Goal: Feedback & Contribution: Submit feedback/report problem

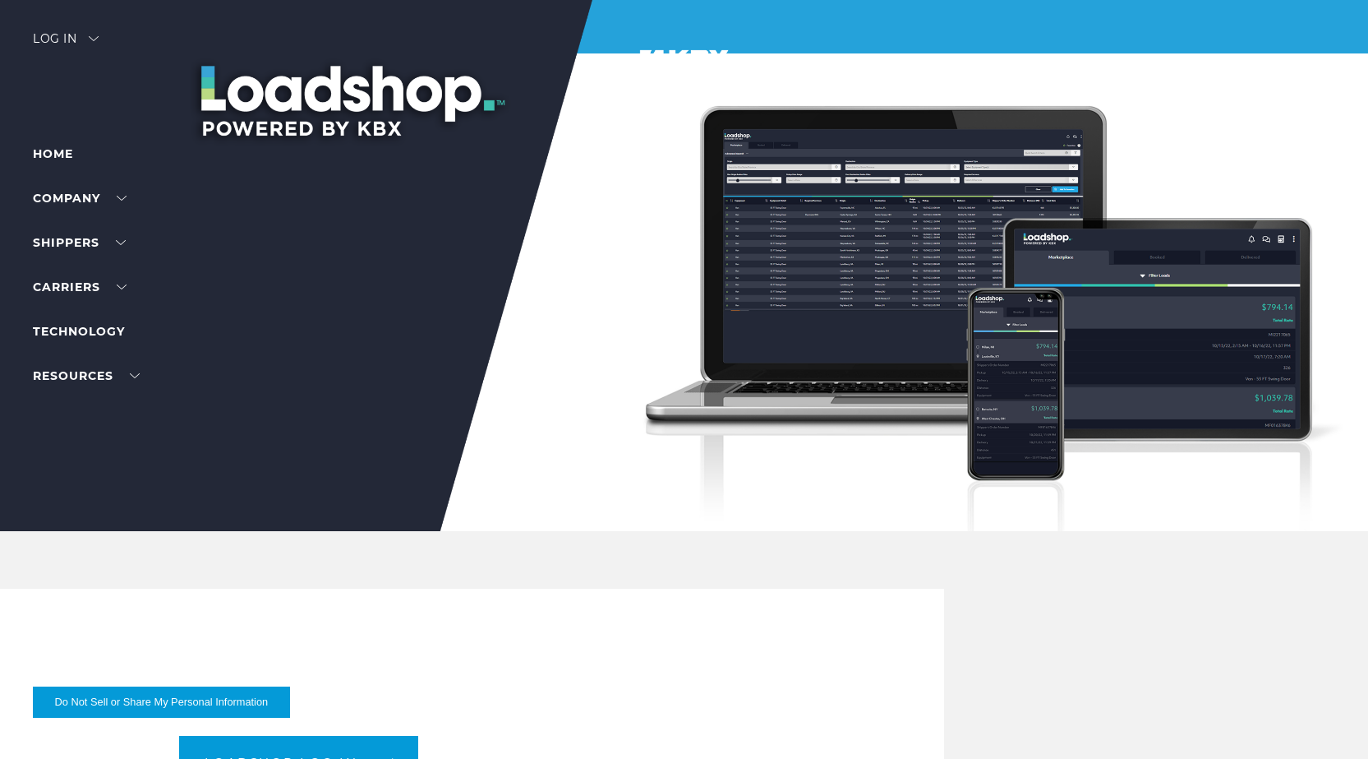
click at [91, 39] on div "Log in" at bounding box center [66, 45] width 66 height 24
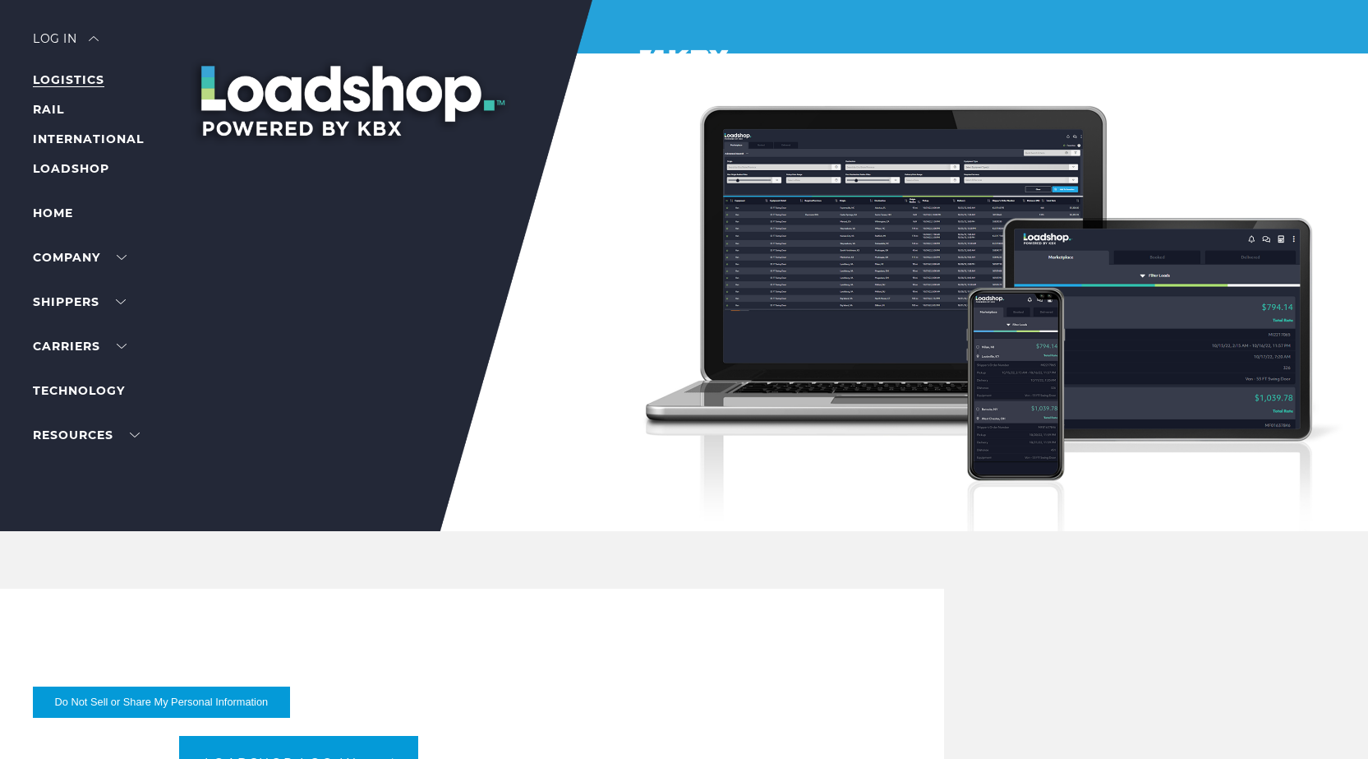
click at [61, 83] on link "LOGISTICS" at bounding box center [69, 79] width 72 height 15
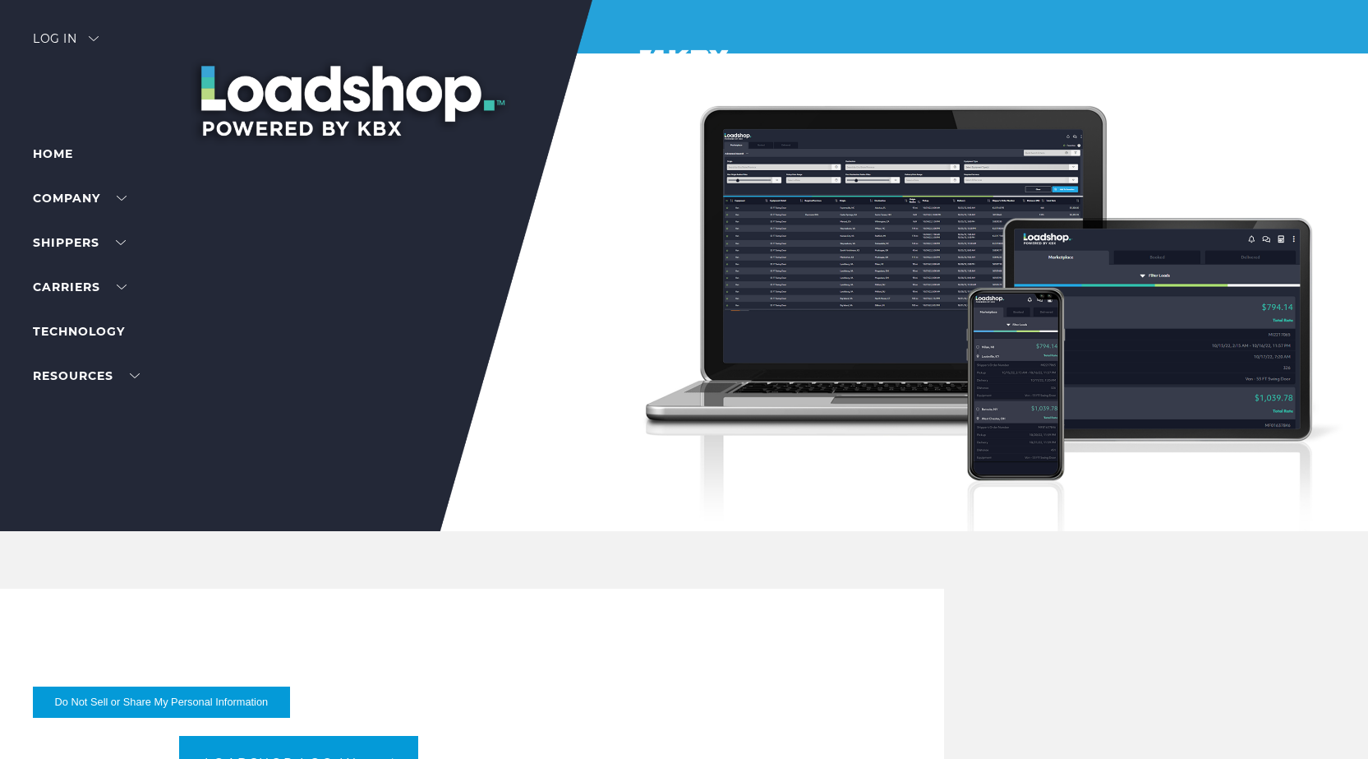
click at [97, 38] on img at bounding box center [94, 38] width 10 height 5
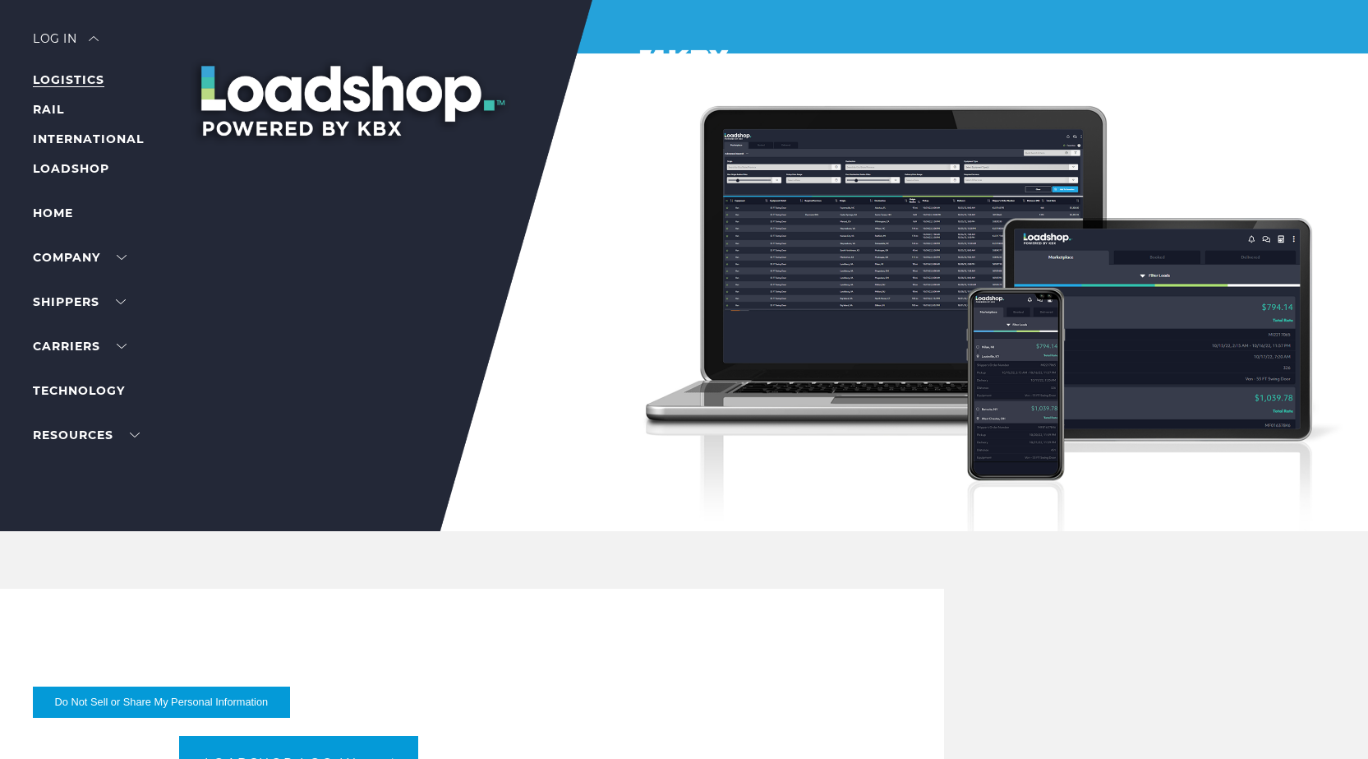
click at [85, 83] on link "LOGISTICS" at bounding box center [69, 79] width 72 height 15
click at [50, 72] on li "LOGISTICS" at bounding box center [104, 80] width 143 height 20
click at [53, 79] on link "LOGISTICS" at bounding box center [69, 79] width 72 height 15
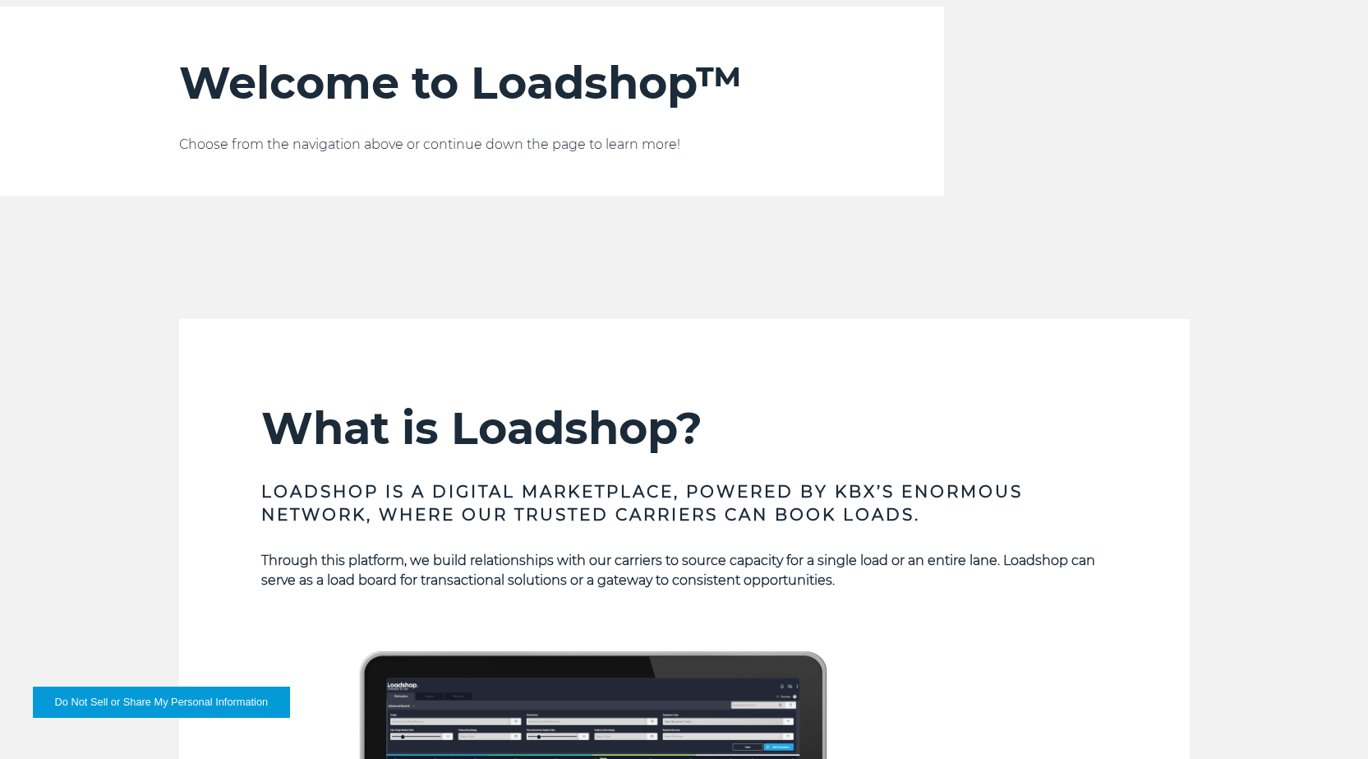
scroll to position [493, 0]
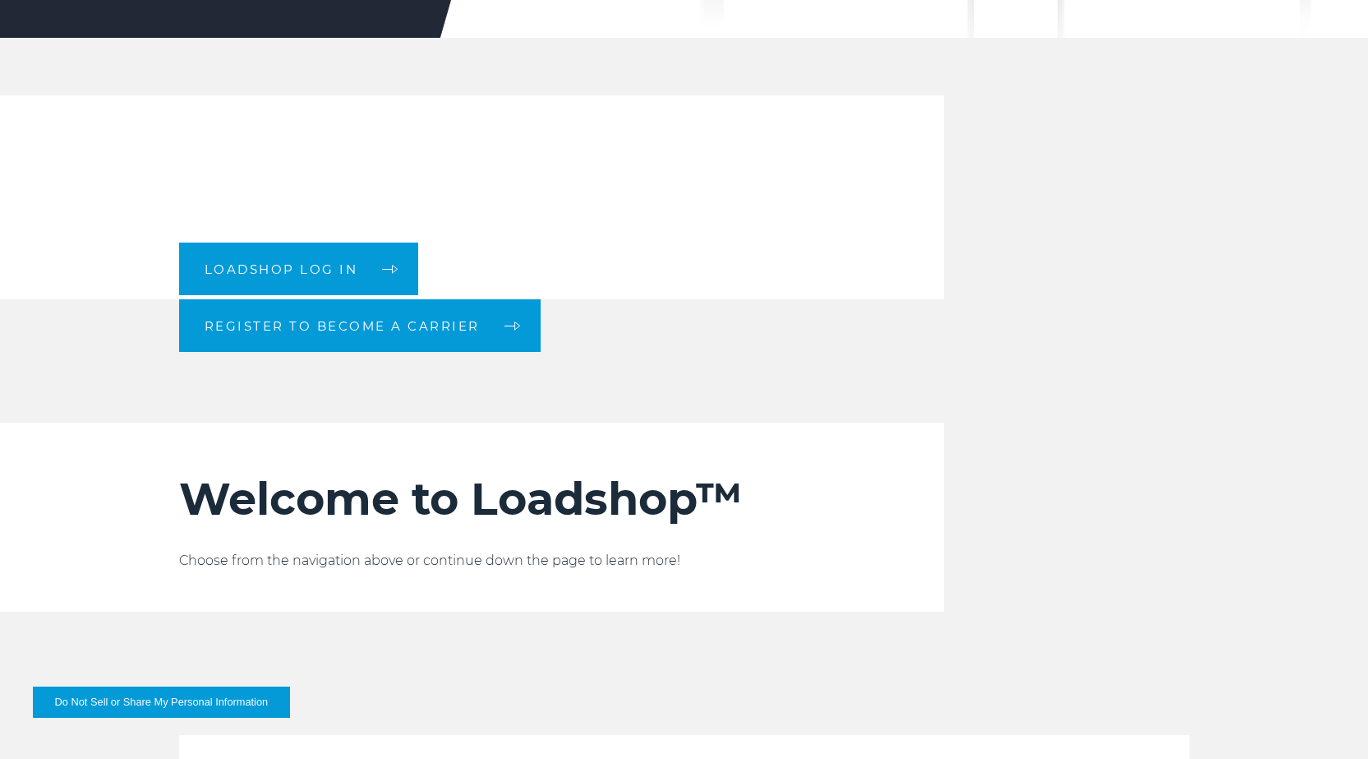
click at [205, 189] on div "Loadshop log in Register to become a carrier" at bounding box center [487, 197] width 616 height 204
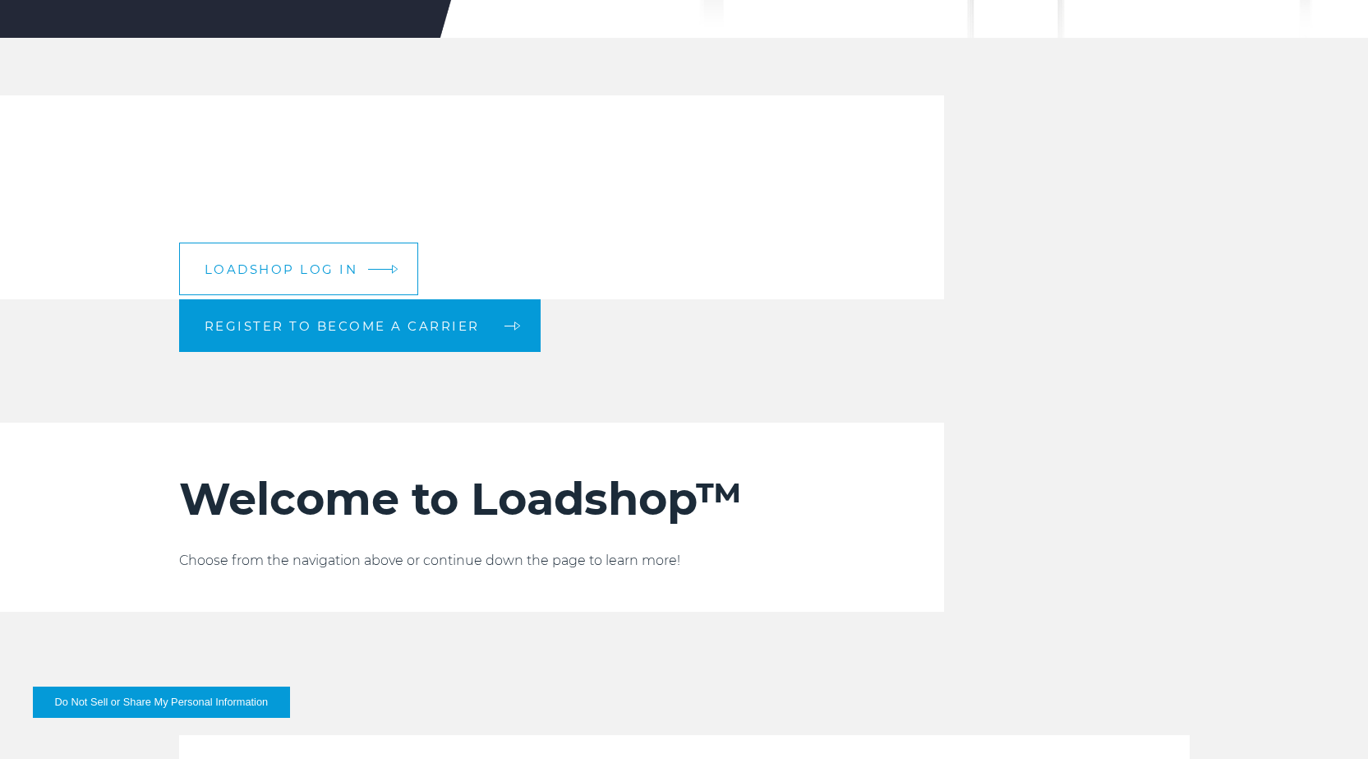
click at [269, 259] on link "Loadshop log in" at bounding box center [299, 268] width 240 height 53
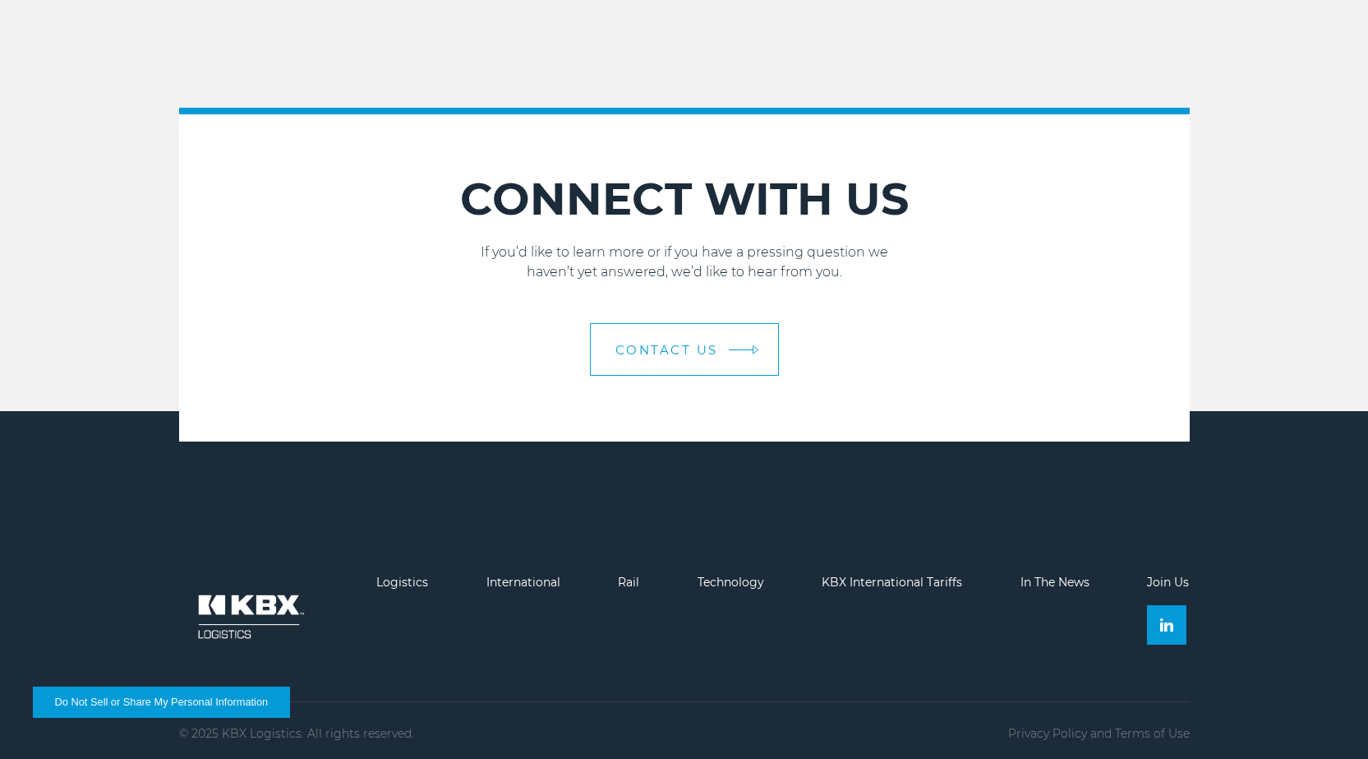
scroll to position [2819, 0]
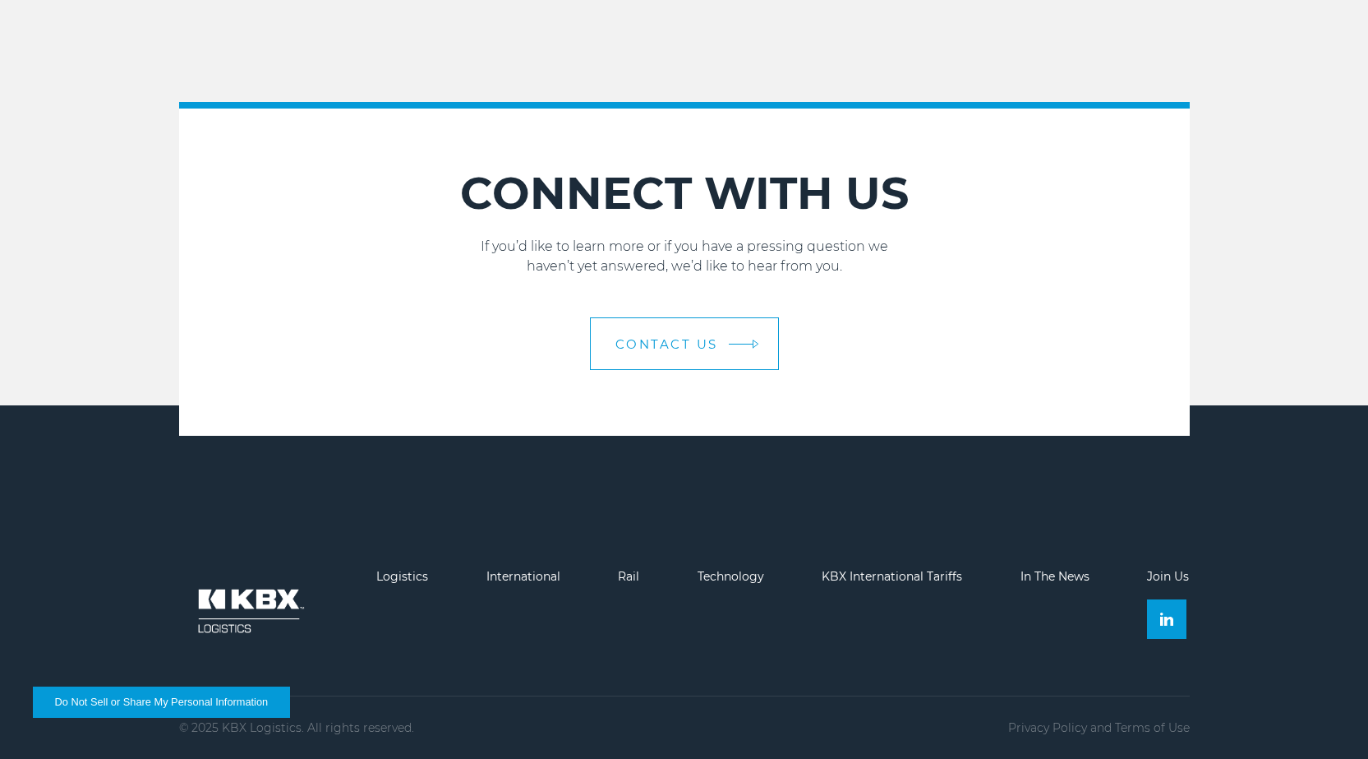
click at [704, 365] on link "Contact Us" at bounding box center [684, 343] width 189 height 53
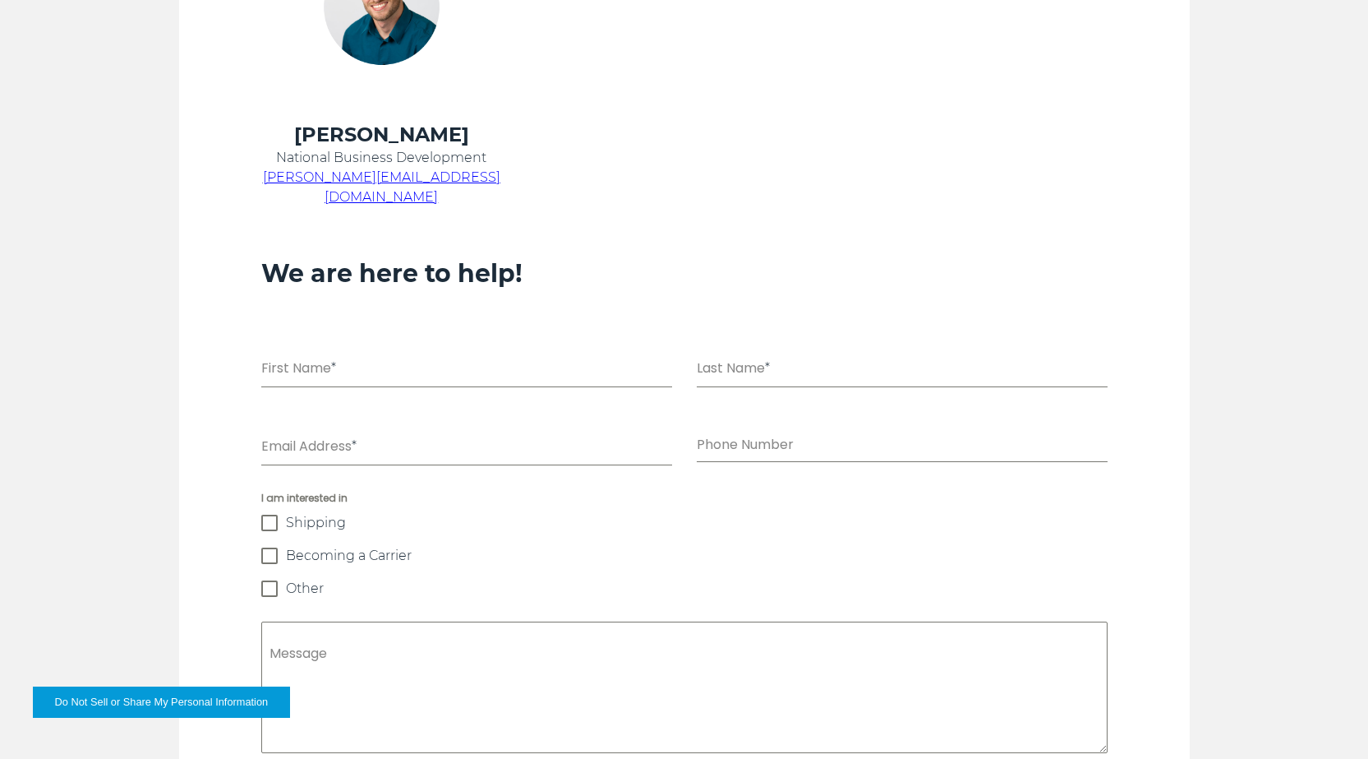
scroll to position [915, 0]
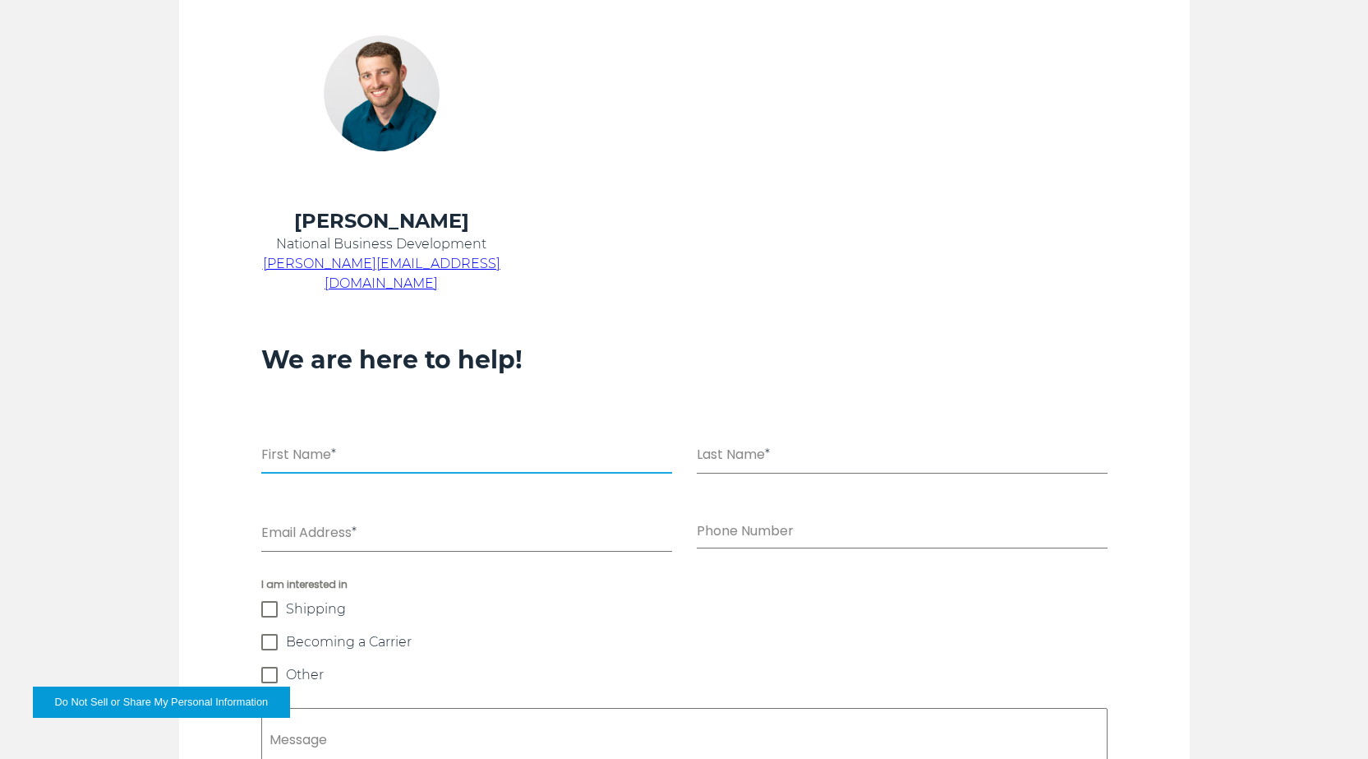
click at [390, 440] on input "First Name *" at bounding box center [466, 457] width 411 height 34
type input "****"
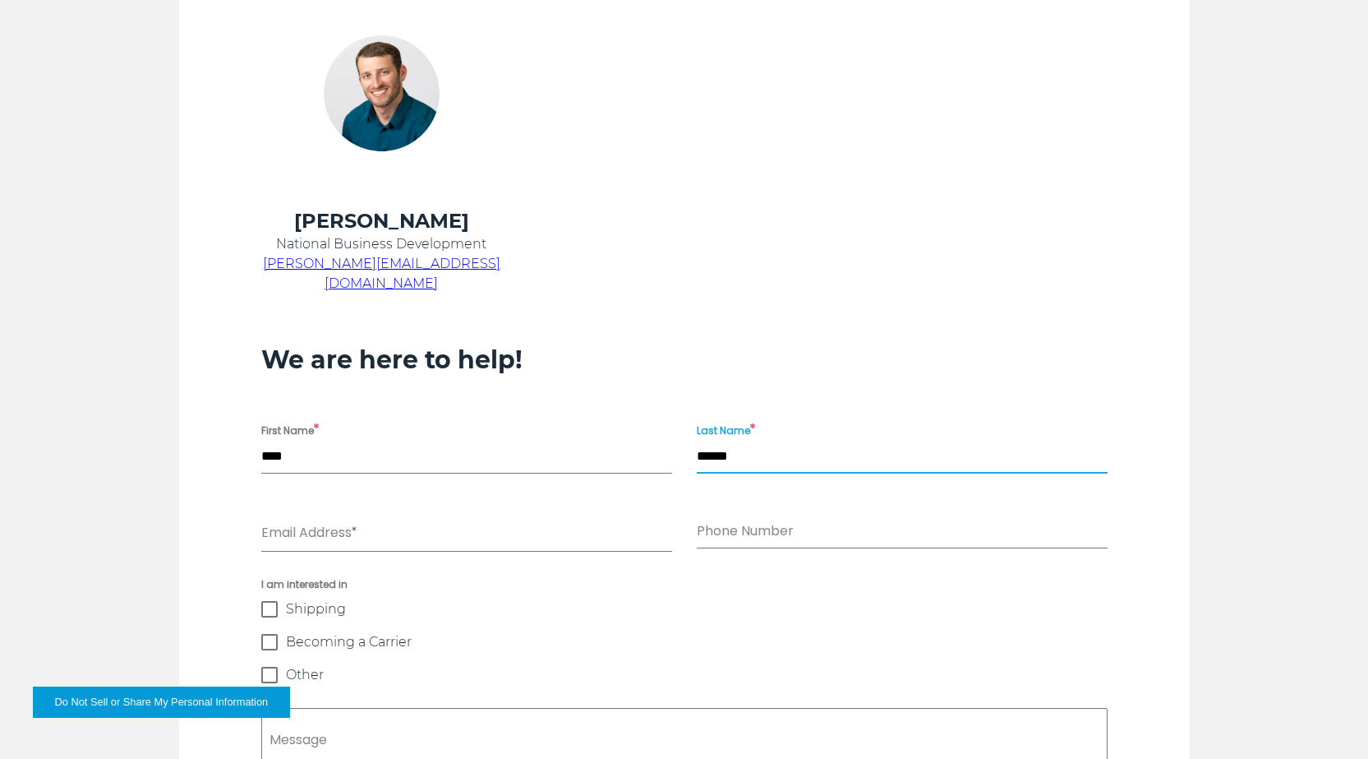
type input "******"
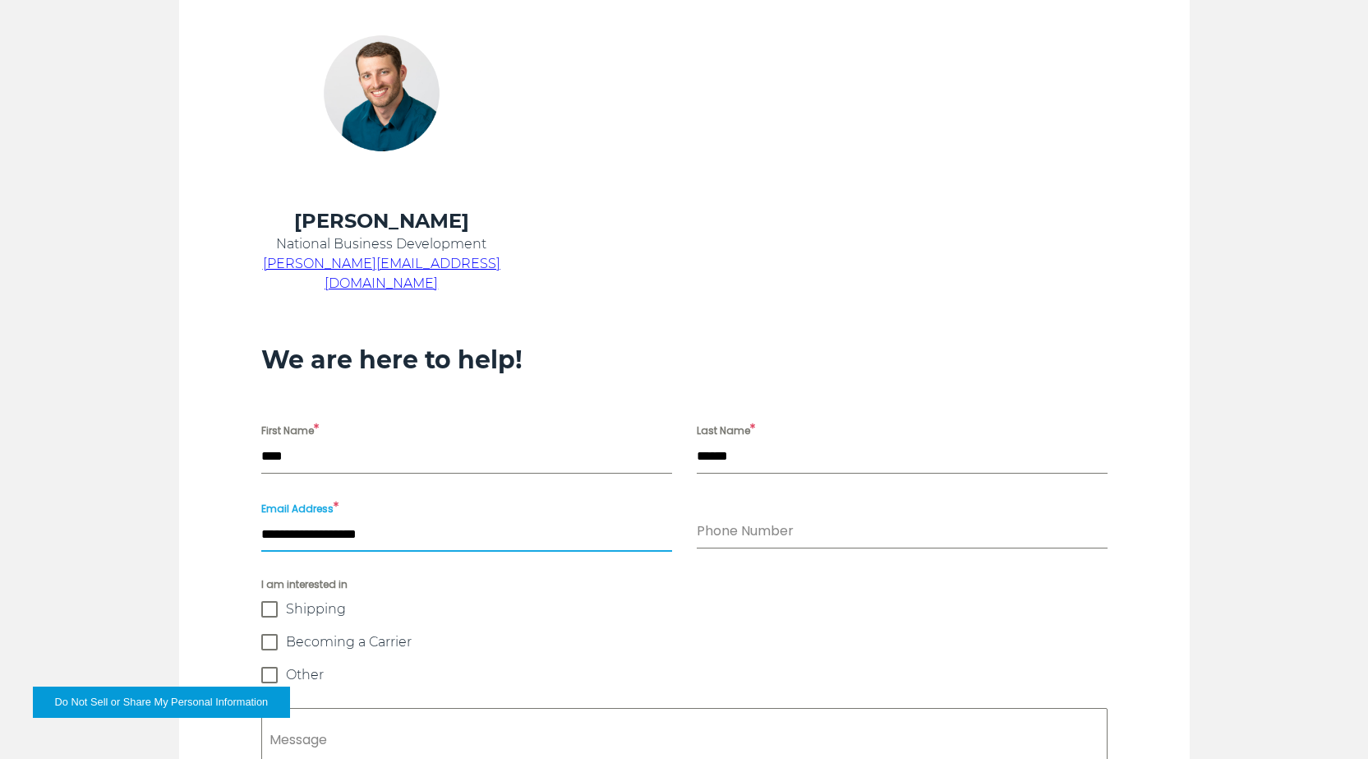
type input "**********"
click at [270, 634] on span at bounding box center [269, 642] width 16 height 16
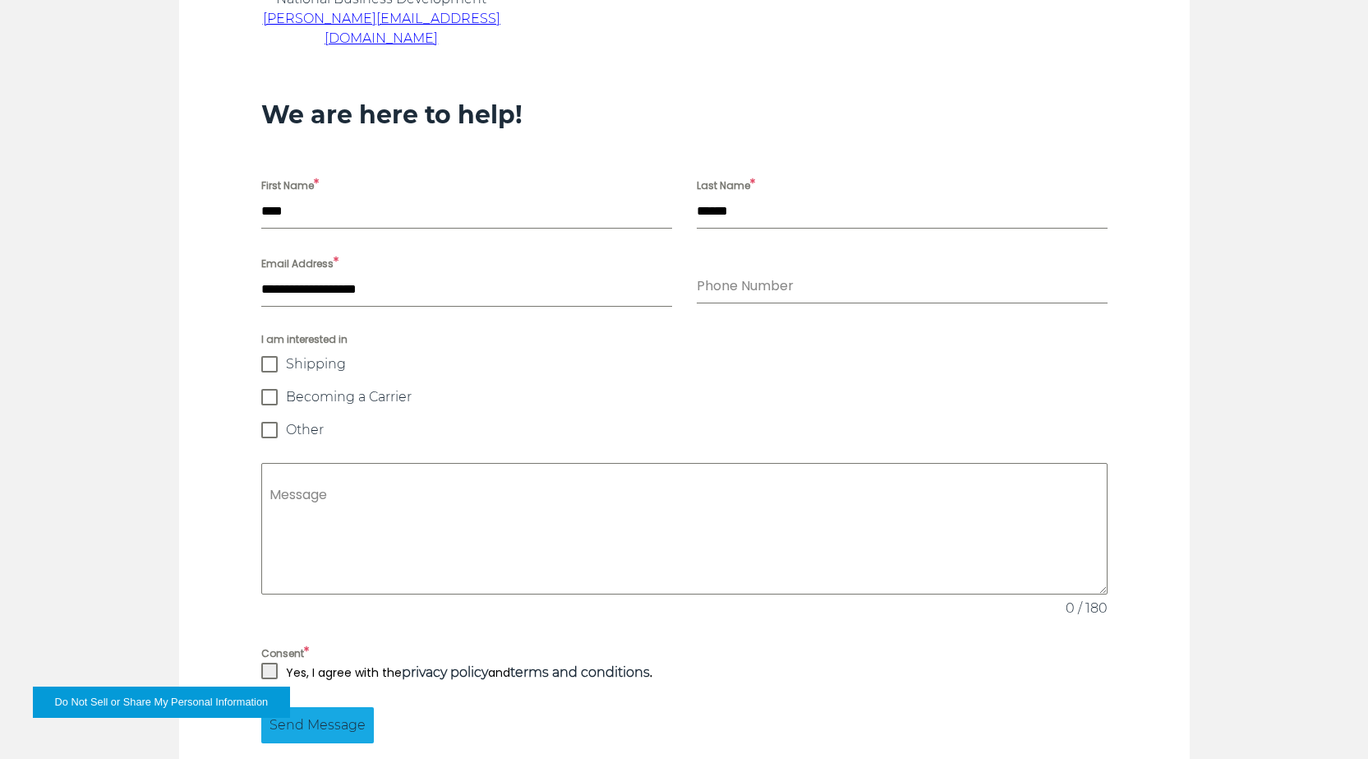
scroll to position [1161, 0]
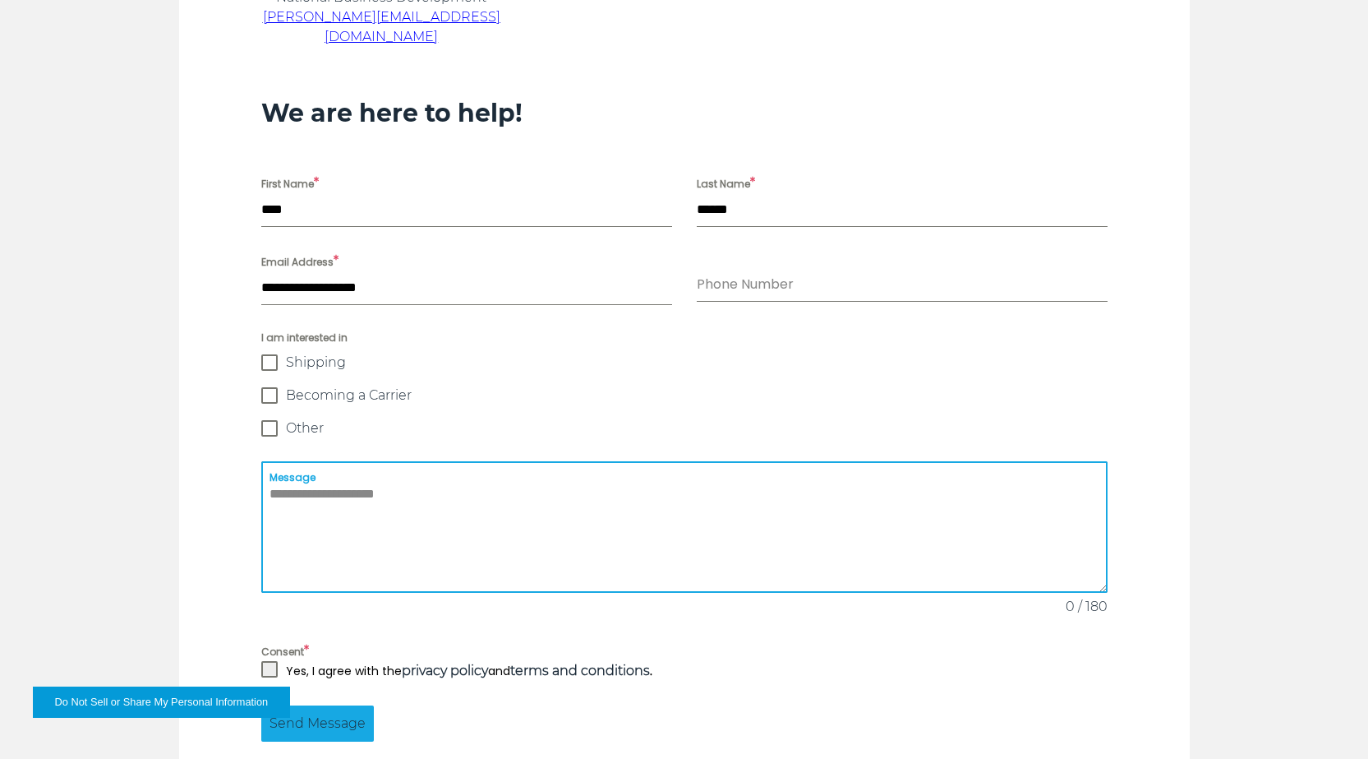
click at [275, 463] on textarea "Message" at bounding box center [684, 526] width 847 height 131
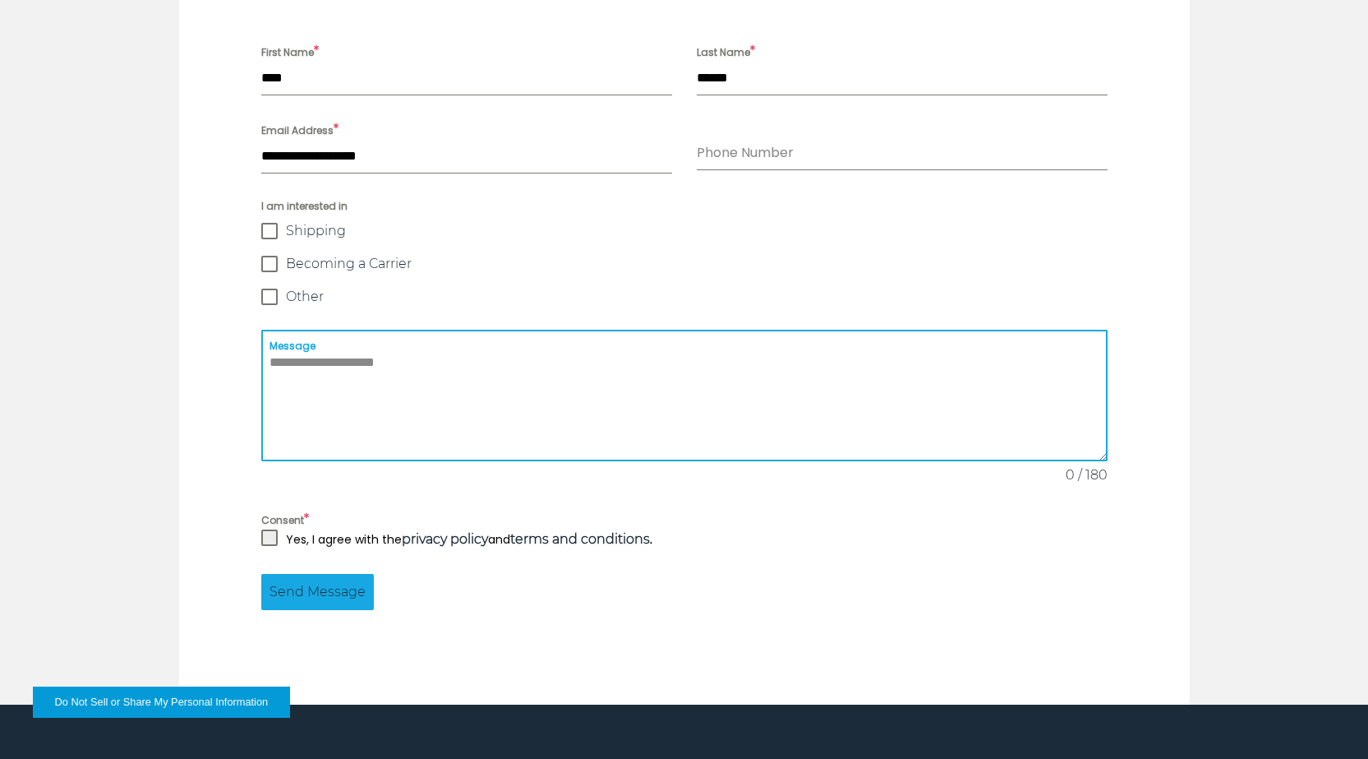
scroll to position [1326, 0]
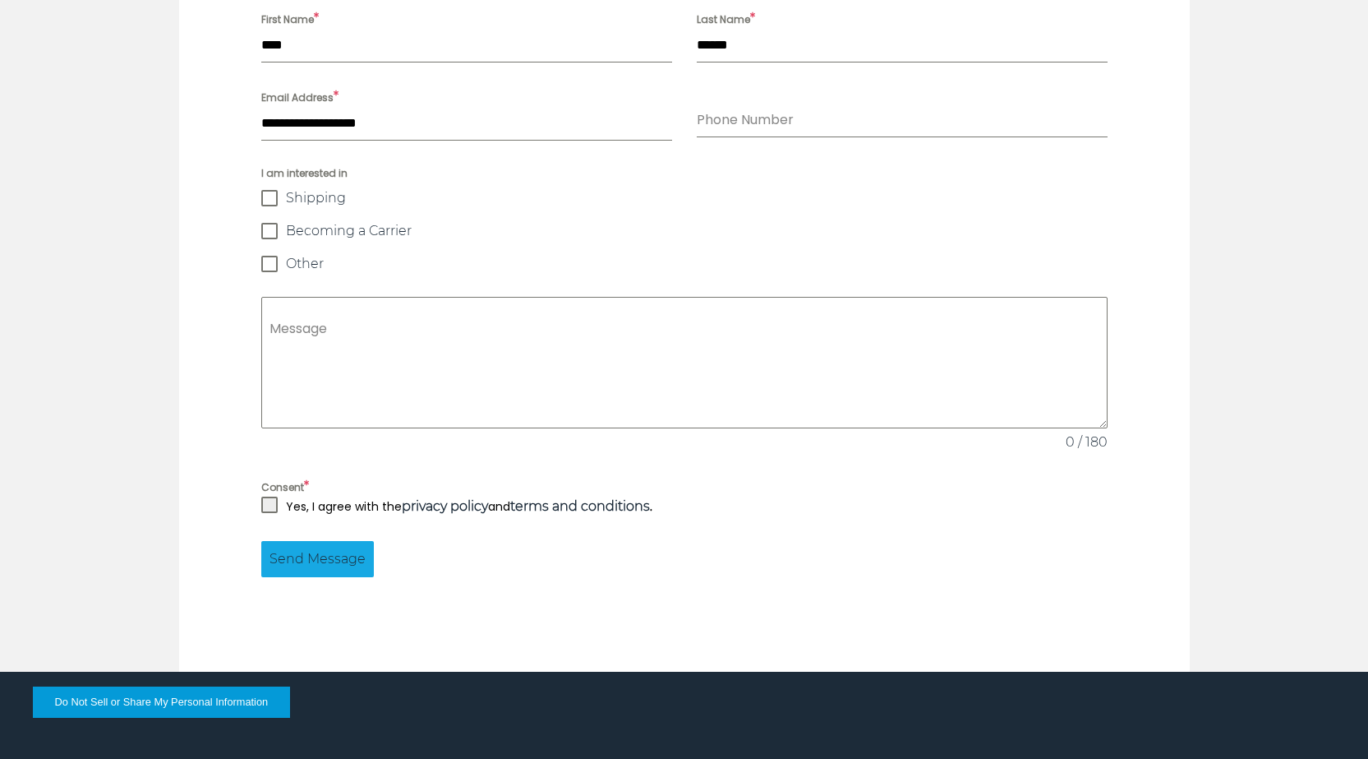
click at [333, 496] on p "Yes, I agree with the privacy policy and terms and conditions ." at bounding box center [469, 506] width 367 height 20
click at [275, 496] on span at bounding box center [269, 504] width 16 height 16
click at [344, 549] on span "Send Message" at bounding box center [318, 559] width 96 height 20
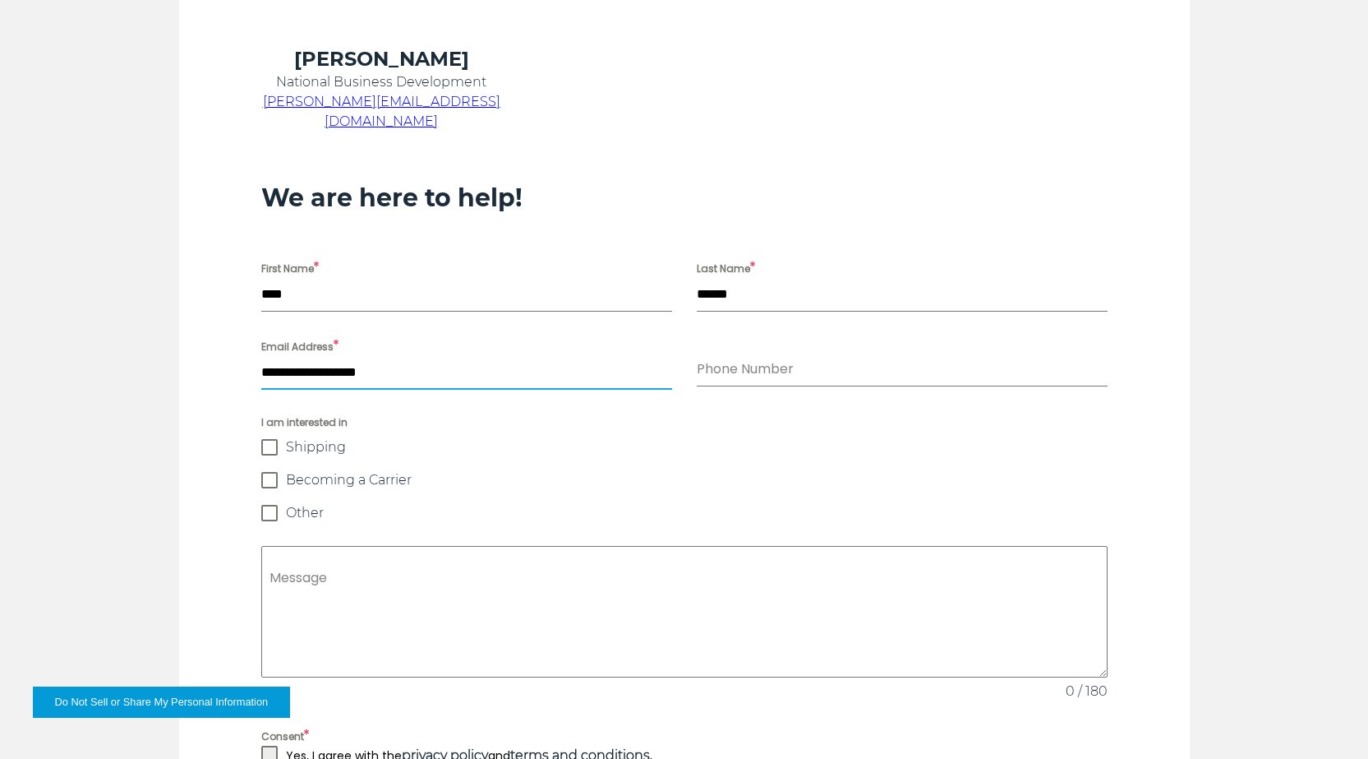
scroll to position [1572, 0]
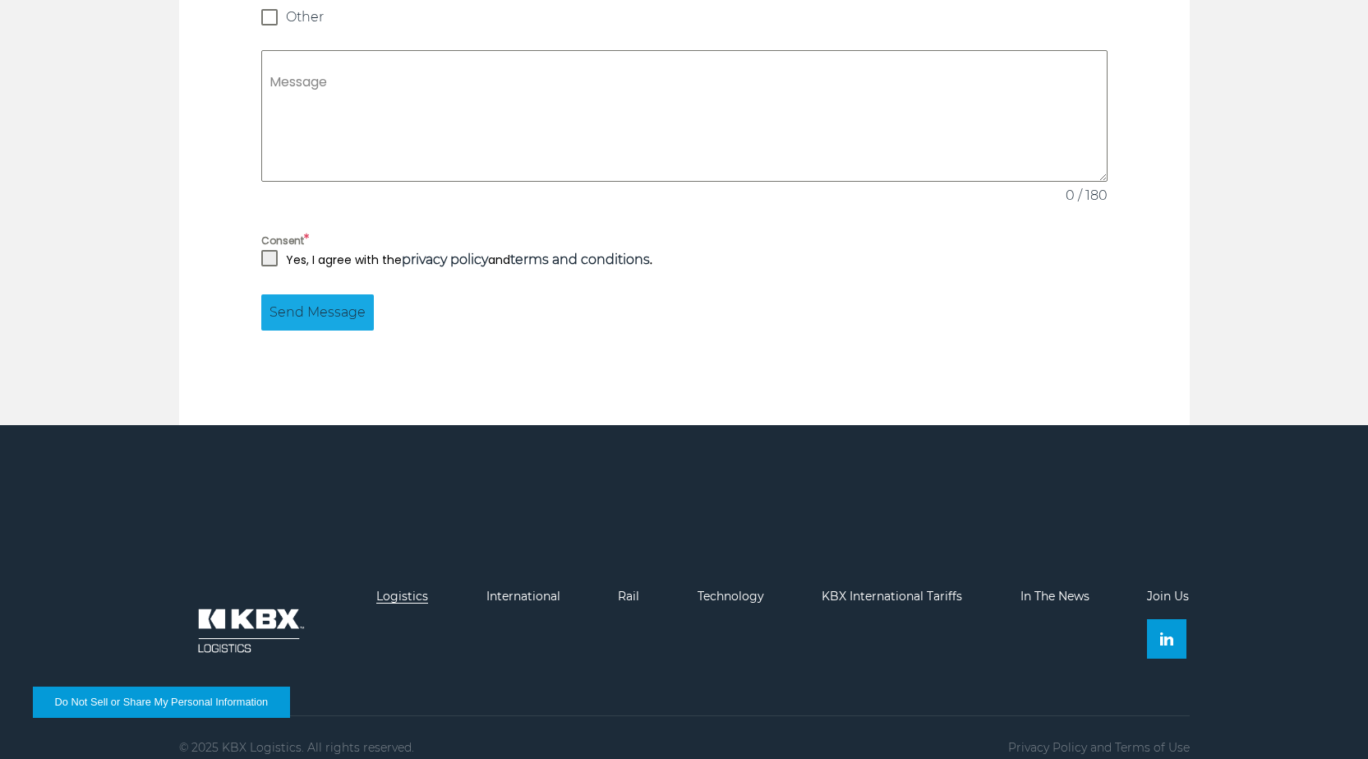
click at [427, 588] on link "Logistics" at bounding box center [402, 595] width 52 height 15
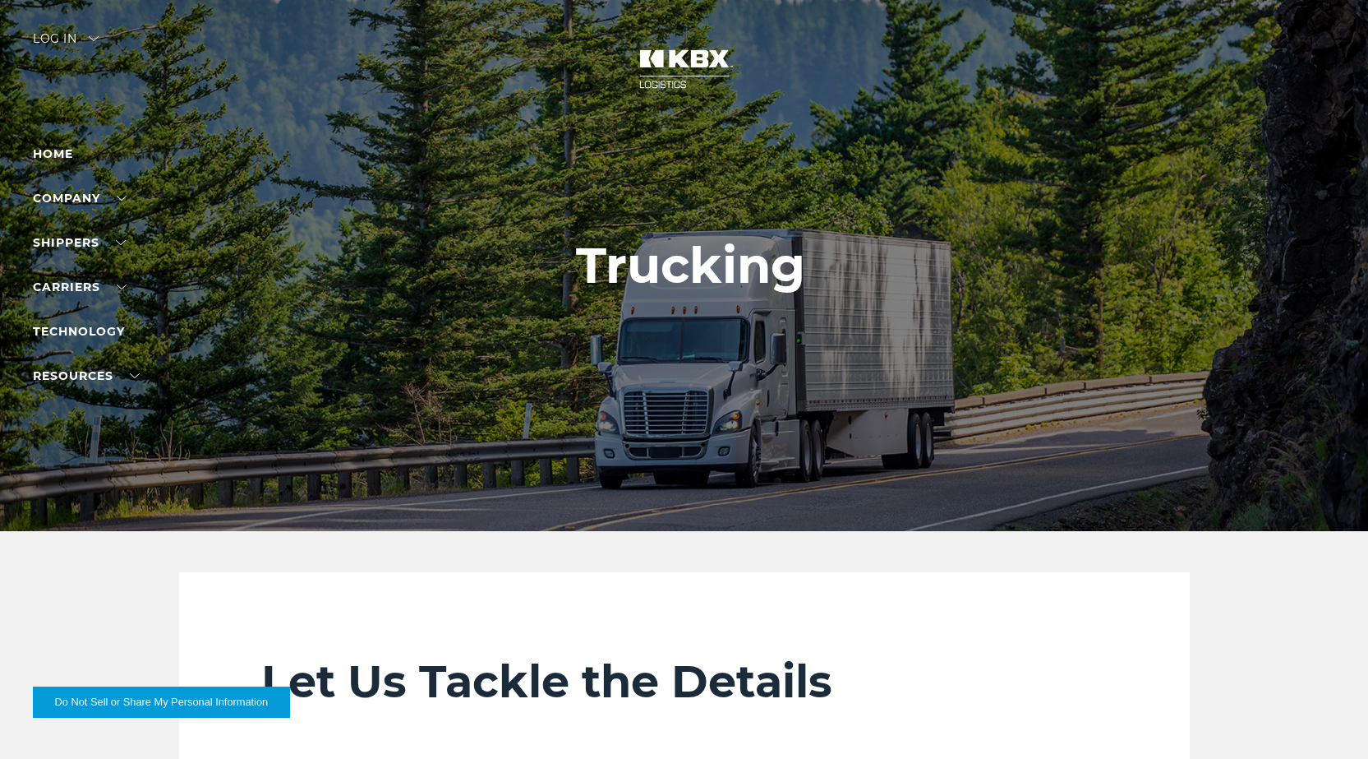
click at [92, 35] on div "Log in" at bounding box center [66, 45] width 66 height 24
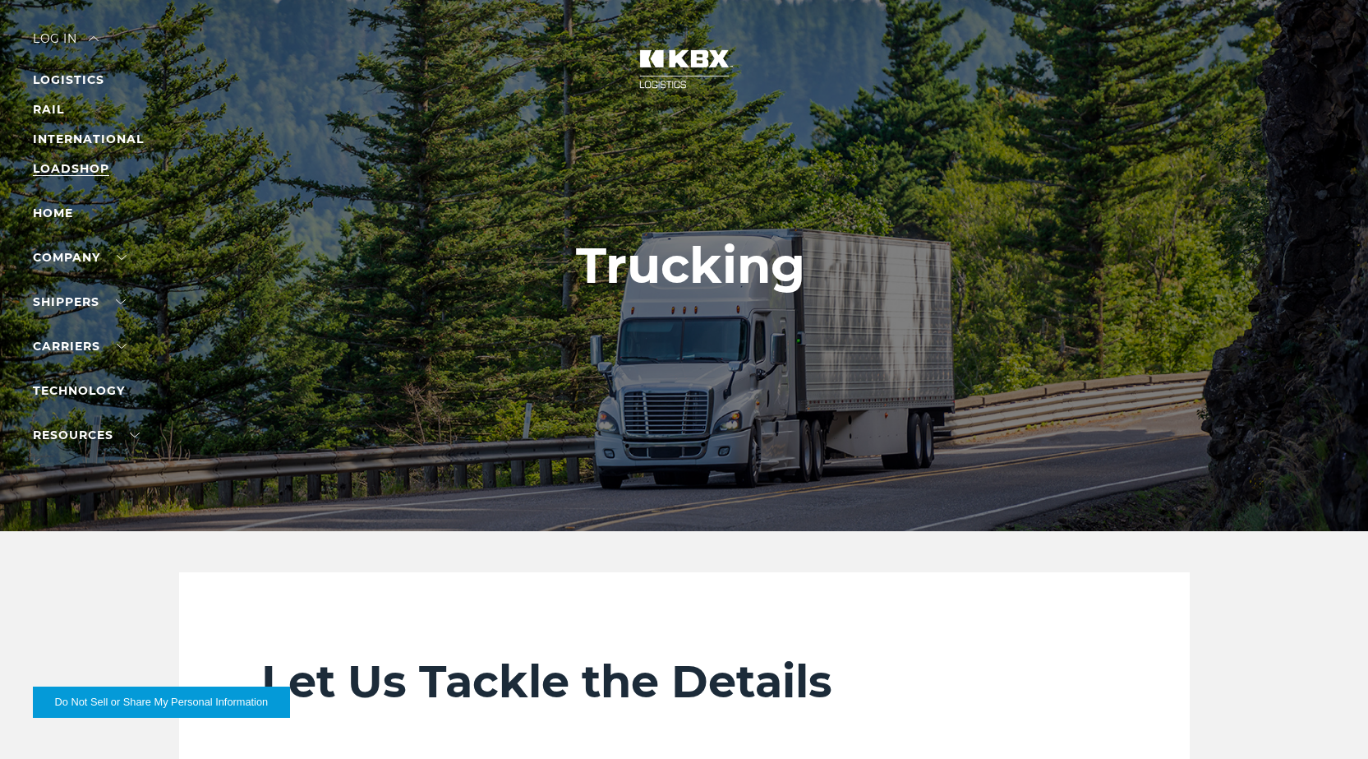
click at [82, 173] on link "LOADSHOP" at bounding box center [71, 168] width 76 height 15
